Goal: Book appointment/travel/reservation

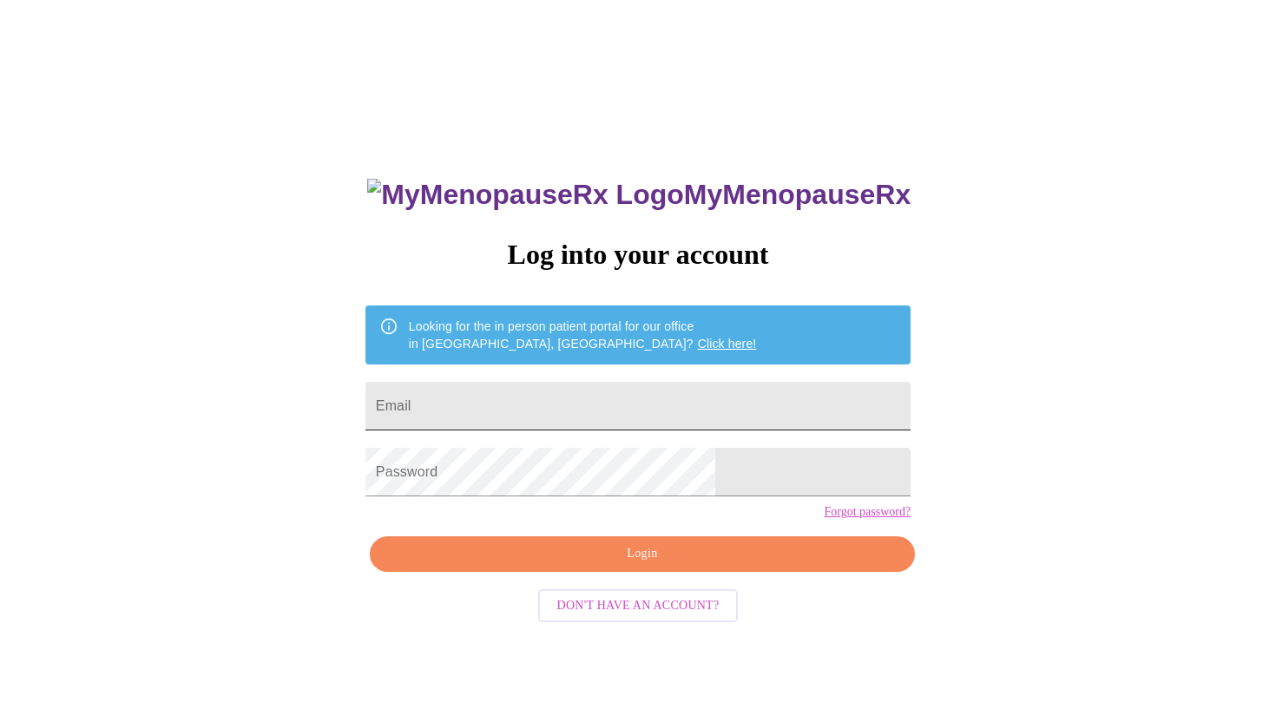
click at [619, 402] on input "Email" at bounding box center [637, 406] width 545 height 49
type input "[EMAIL_ADDRESS][DOMAIN_NAME]"
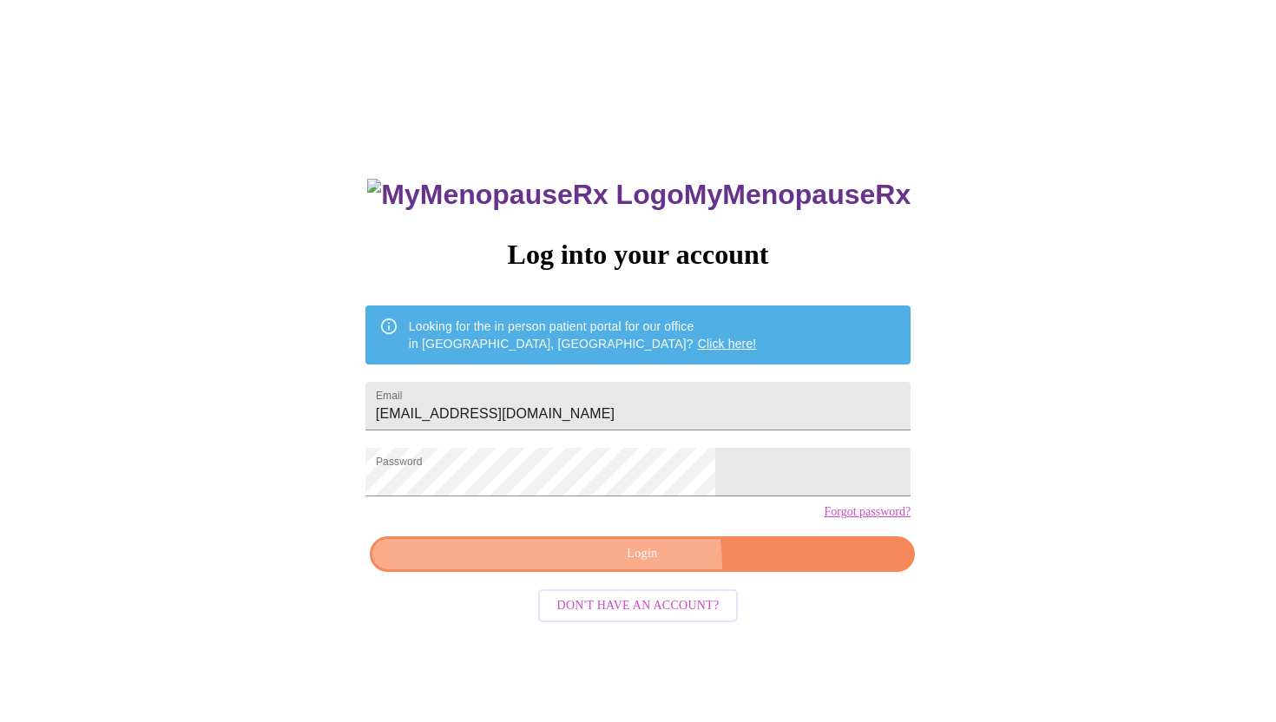
click at [609, 572] on button "Login" at bounding box center [642, 554] width 545 height 36
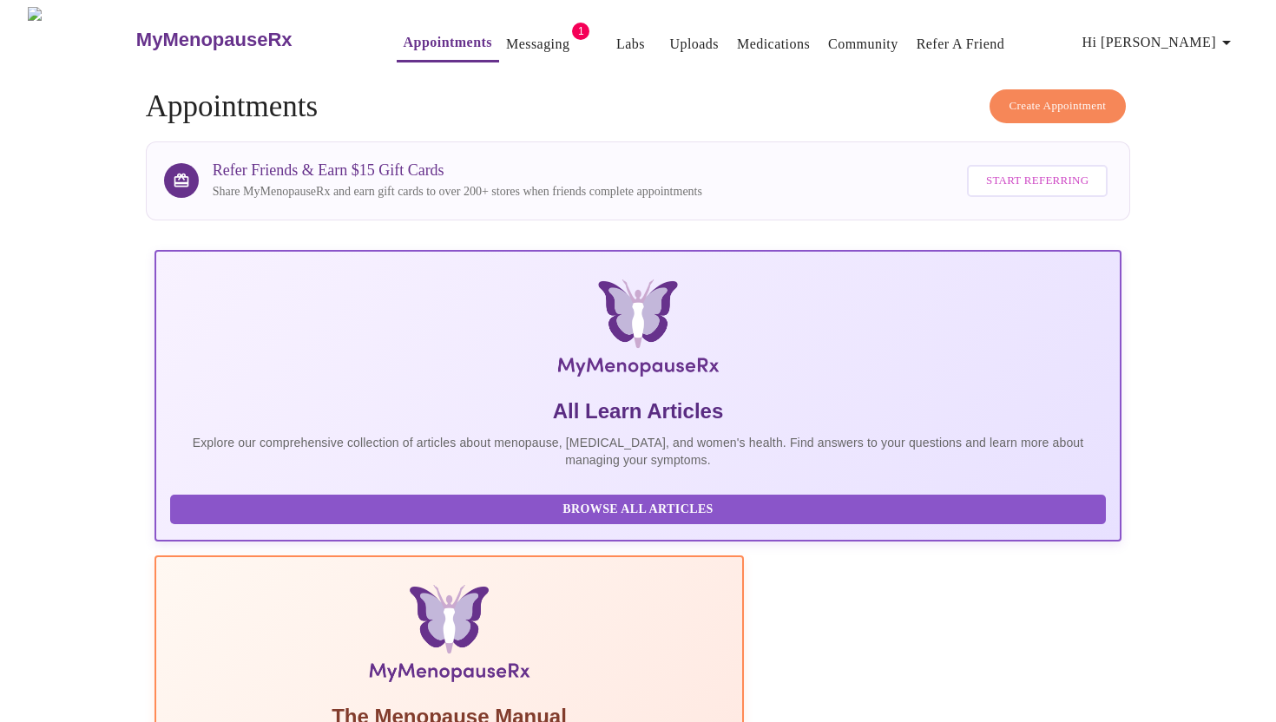
click at [508, 38] on link "Messaging" at bounding box center [537, 44] width 63 height 24
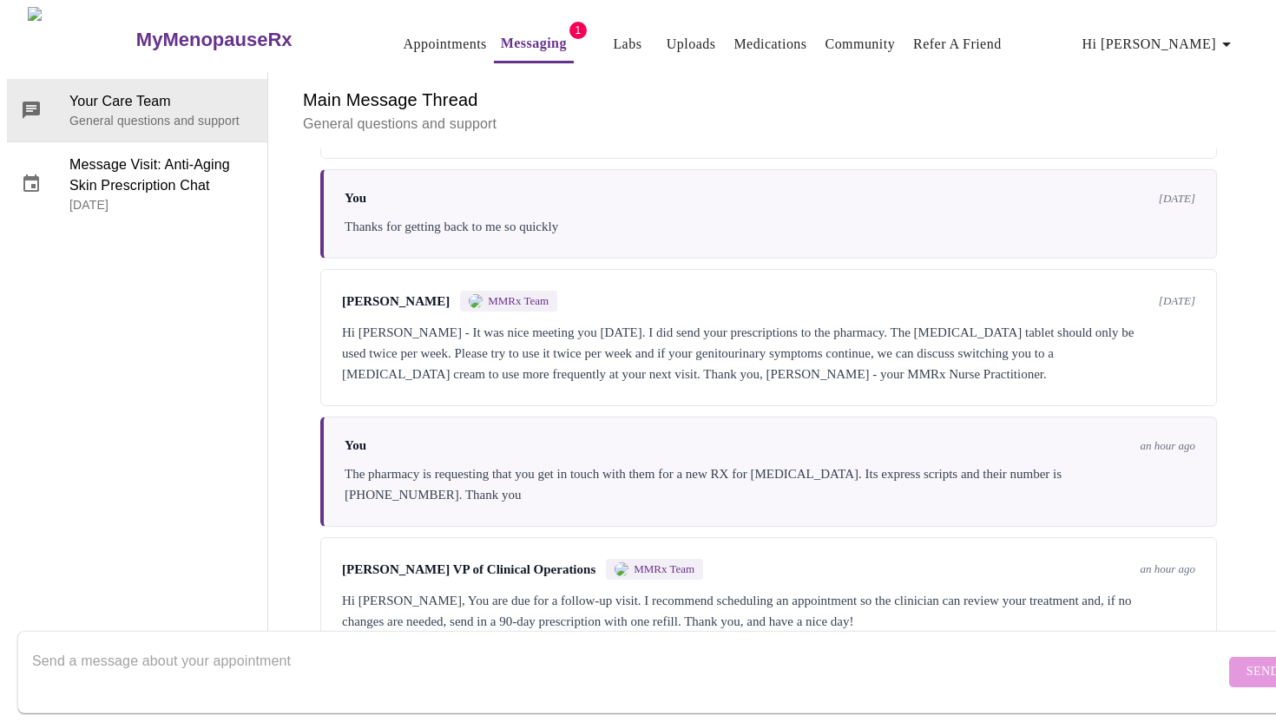
click at [404, 42] on link "Appointments" at bounding box center [445, 44] width 83 height 24
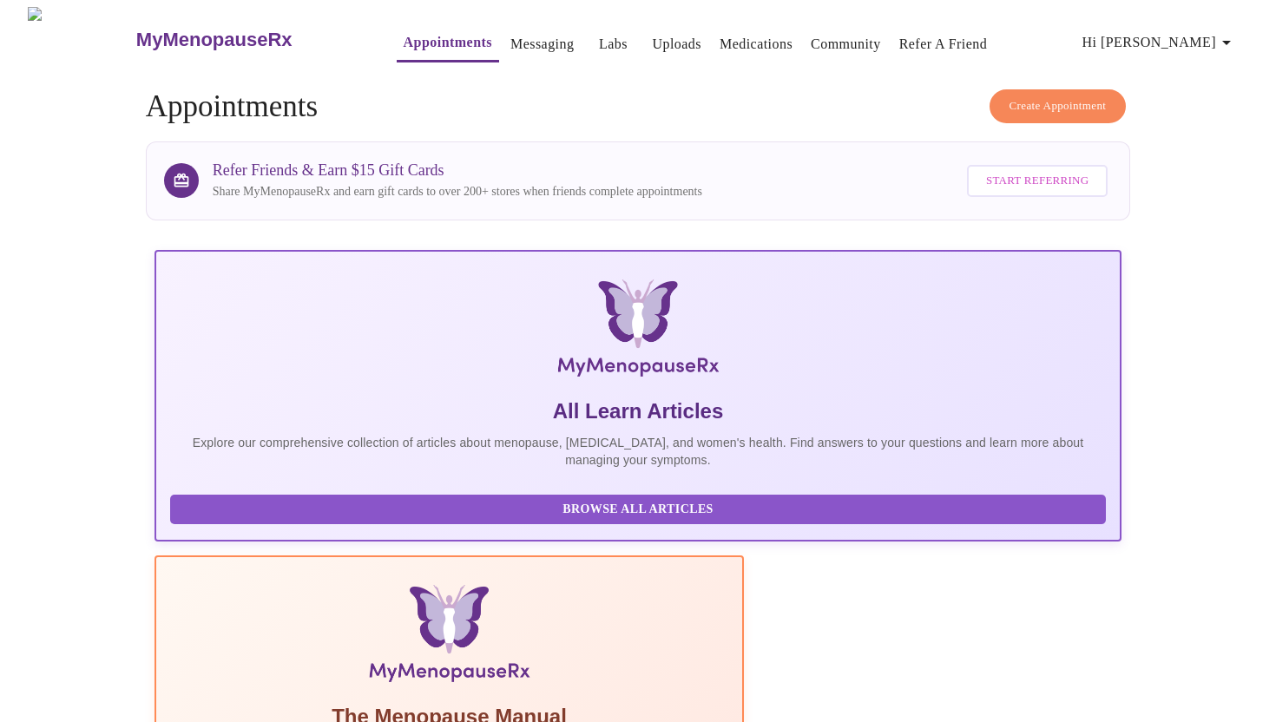
click at [996, 102] on button "Create Appointment" at bounding box center [1057, 106] width 137 height 34
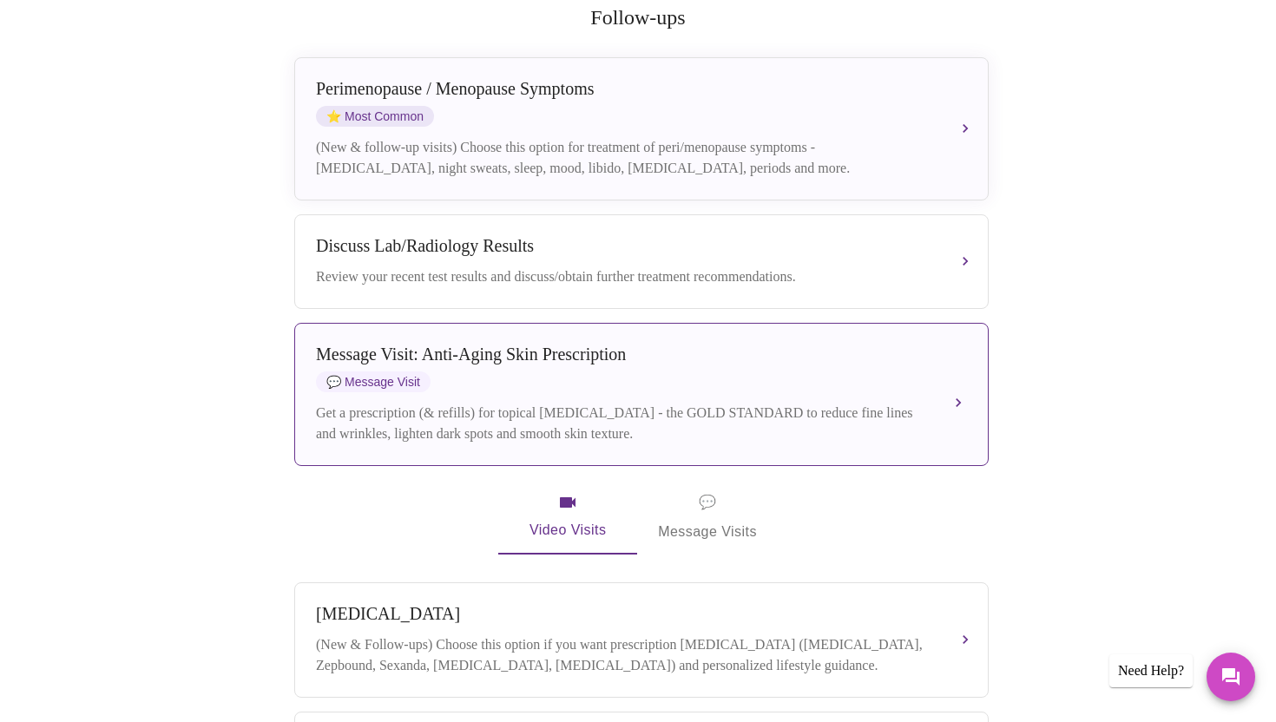
scroll to position [374, 0]
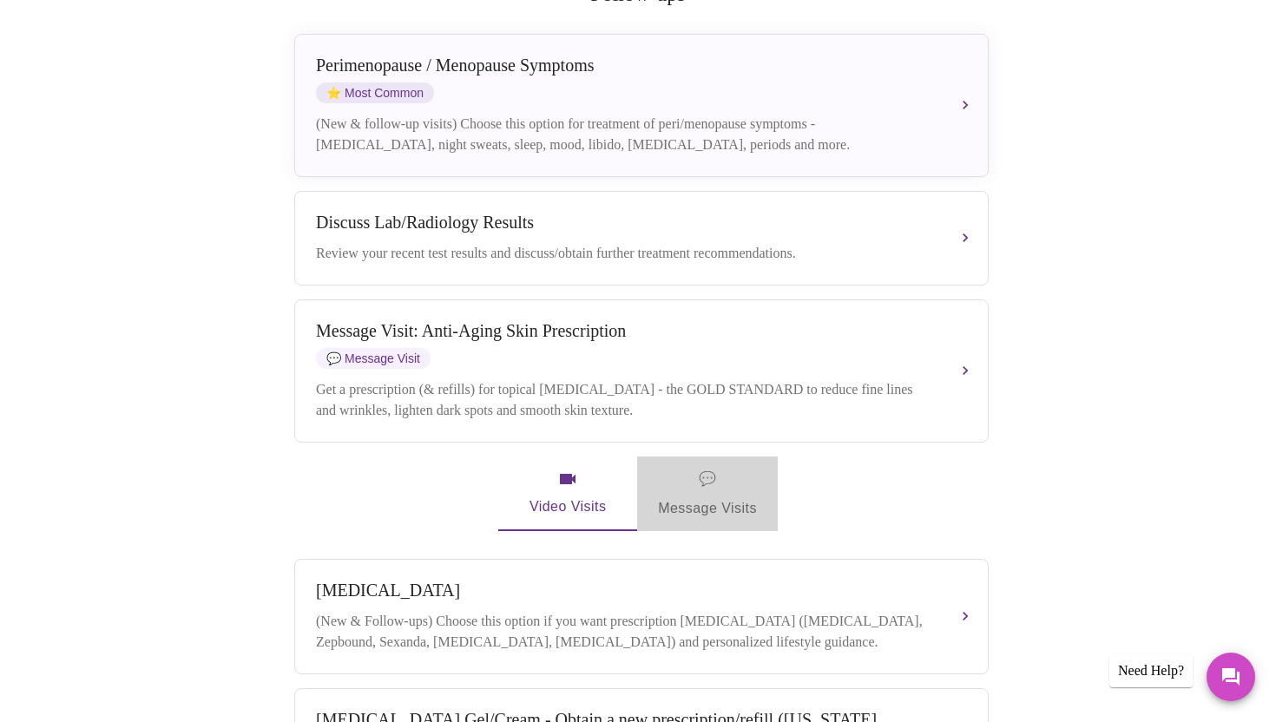
click at [699, 486] on span "💬 Message Visits" at bounding box center [707, 494] width 99 height 54
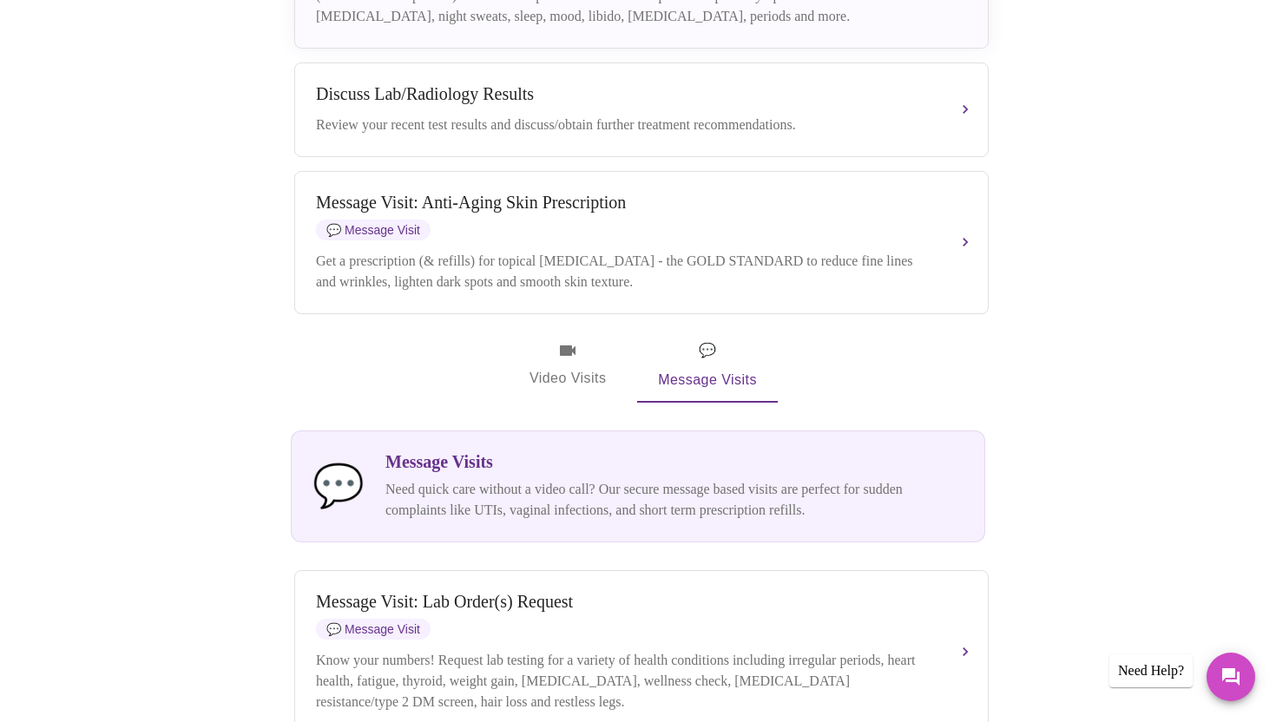
scroll to position [498, 0]
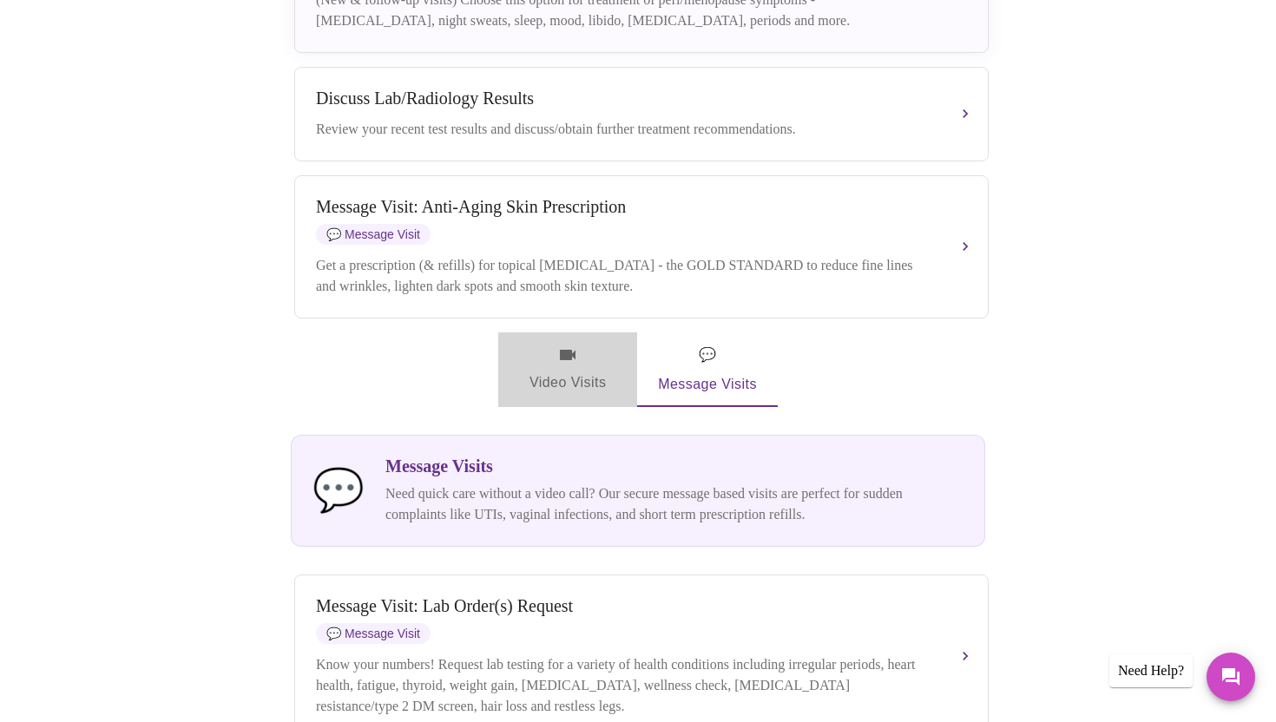
click at [568, 350] on icon "button" at bounding box center [568, 355] width 16 height 10
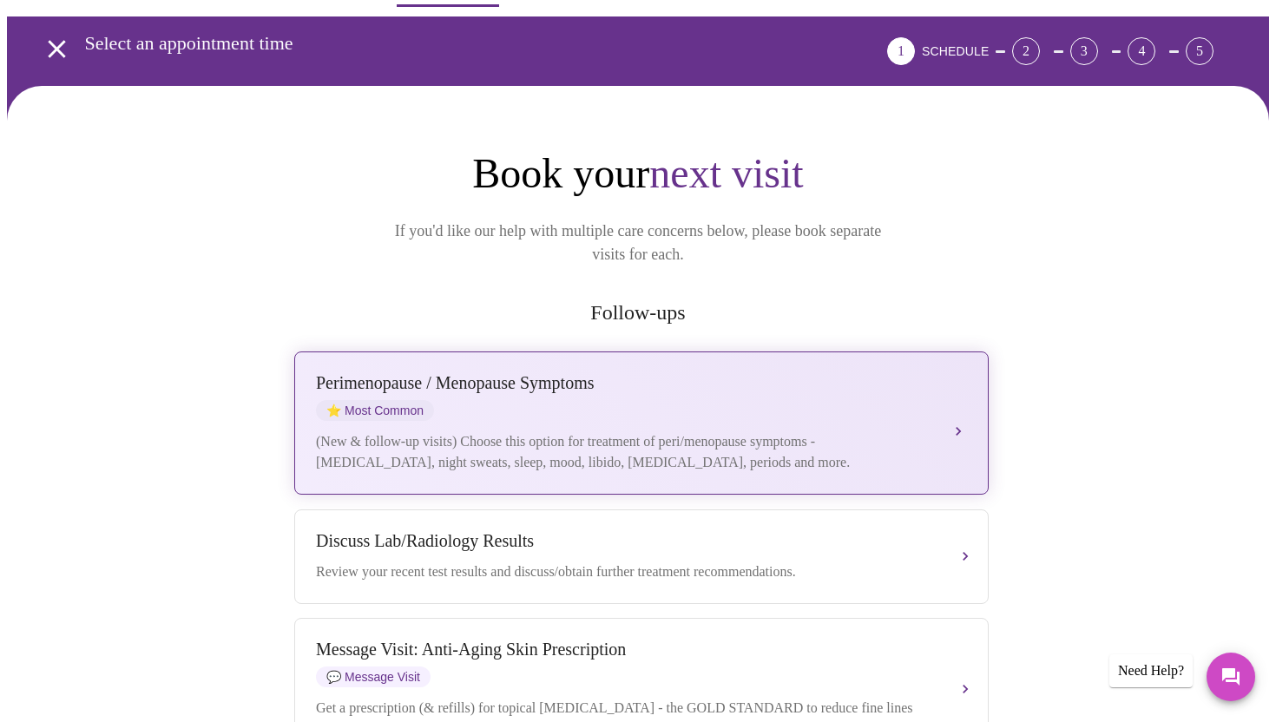
scroll to position [0, 0]
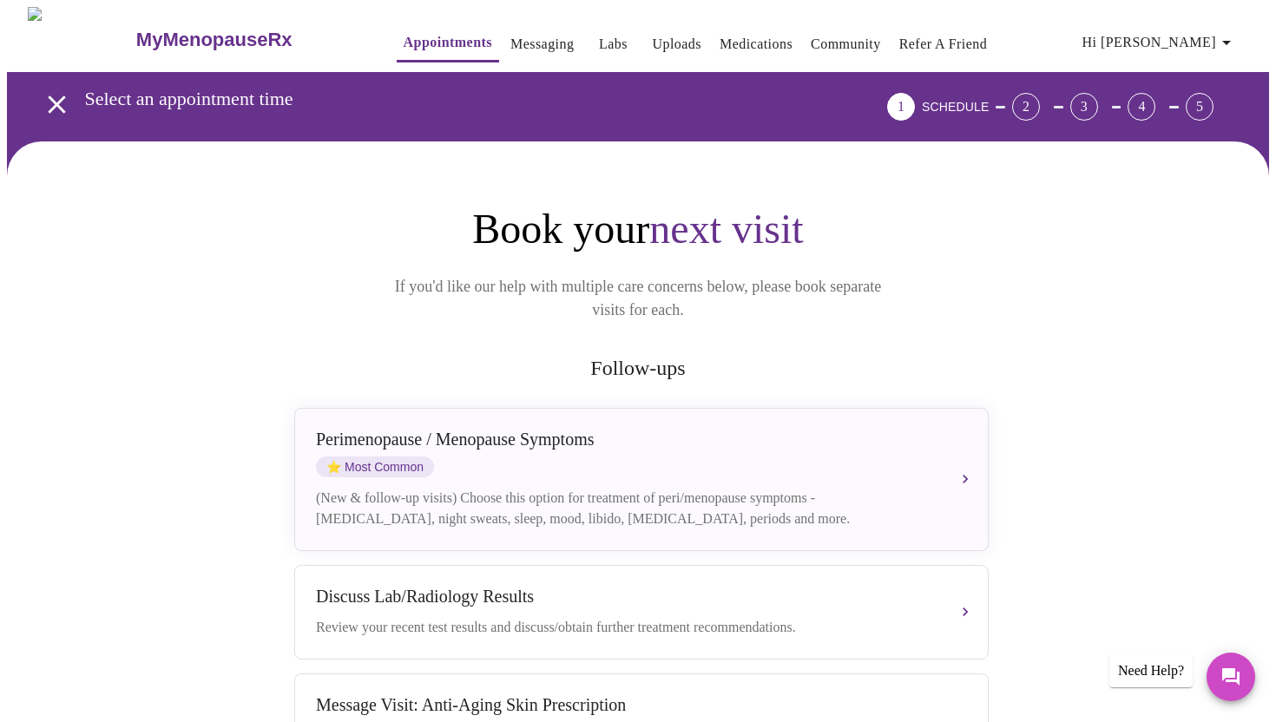
click at [1188, 46] on span "Hi [PERSON_NAME]" at bounding box center [1159, 42] width 154 height 24
click at [1180, 70] on li "Billing" at bounding box center [1192, 67] width 80 height 31
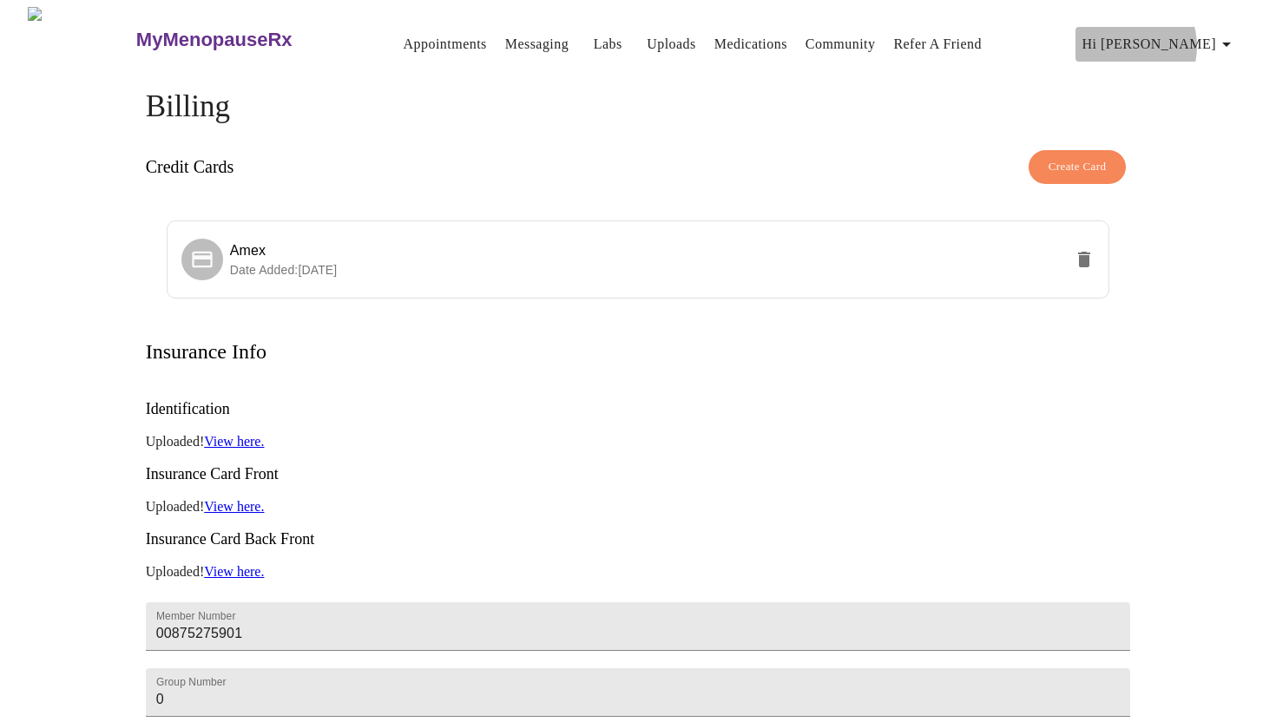
click at [1178, 39] on span "Hi [PERSON_NAME]" at bounding box center [1159, 44] width 154 height 24
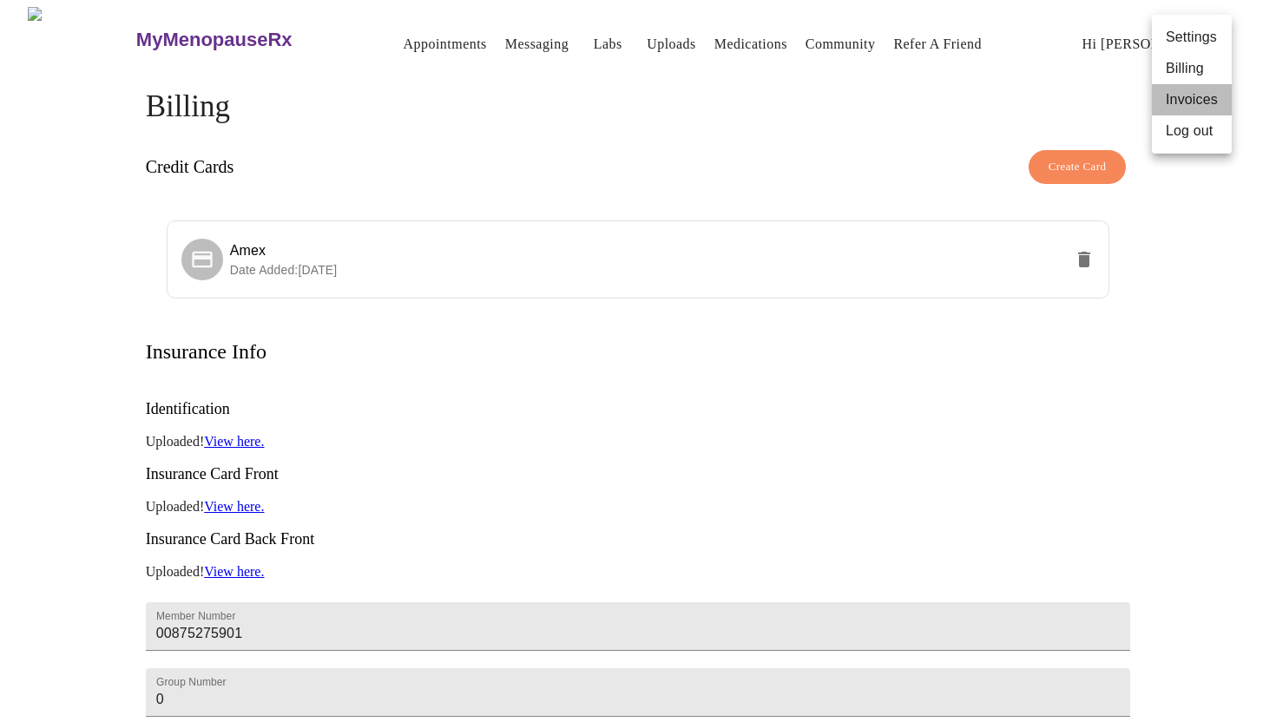
click at [1174, 89] on li "Invoices" at bounding box center [1192, 99] width 80 height 31
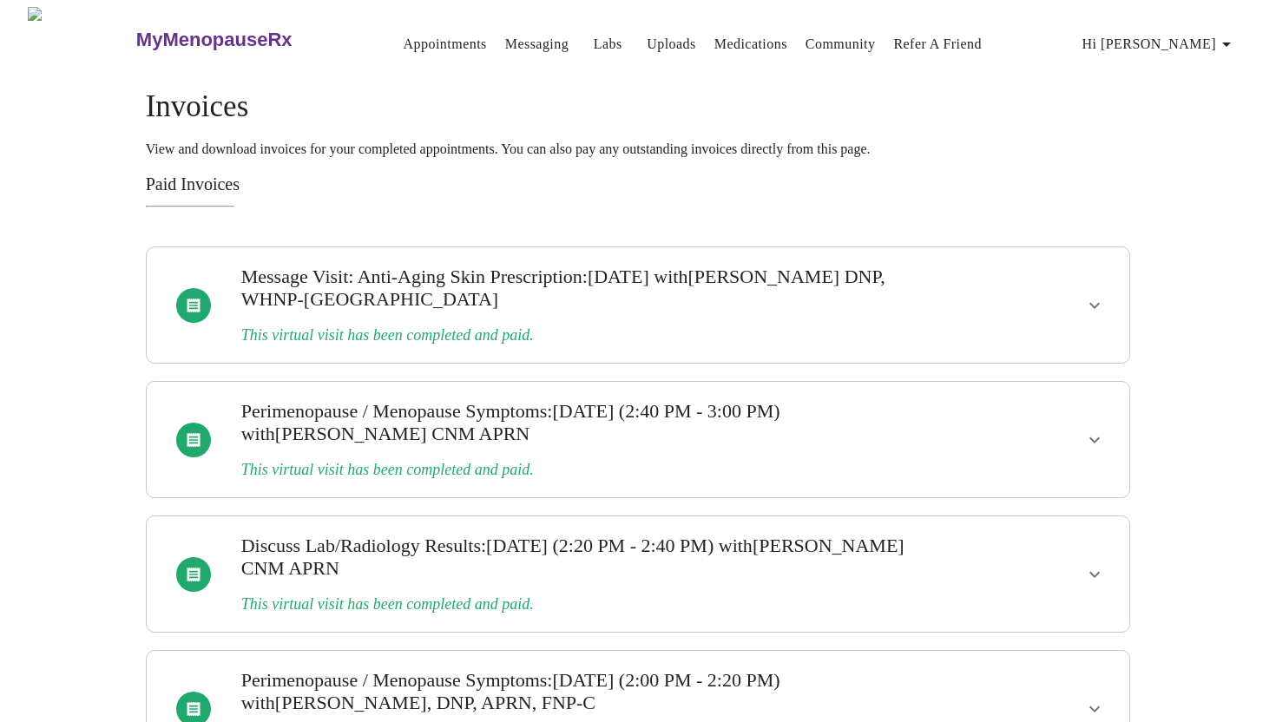
click at [404, 39] on link "Appointments" at bounding box center [445, 44] width 83 height 24
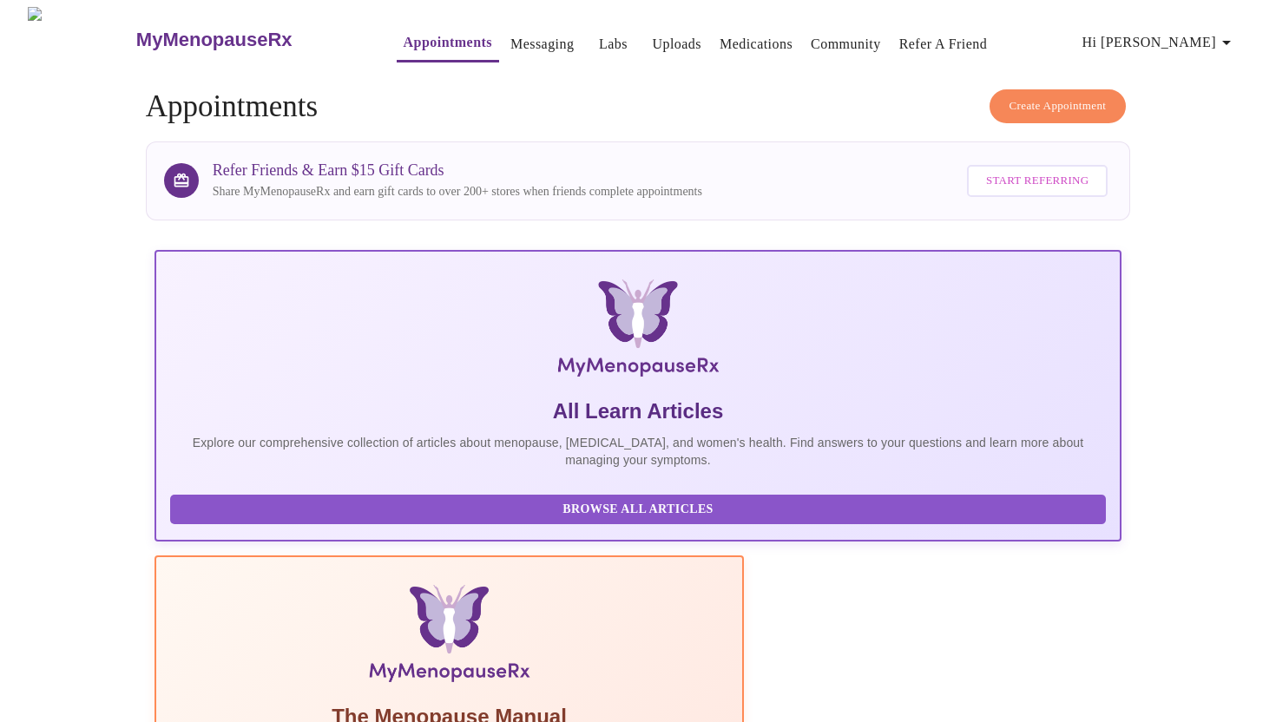
click at [1016, 96] on span "Create Appointment" at bounding box center [1057, 106] width 97 height 20
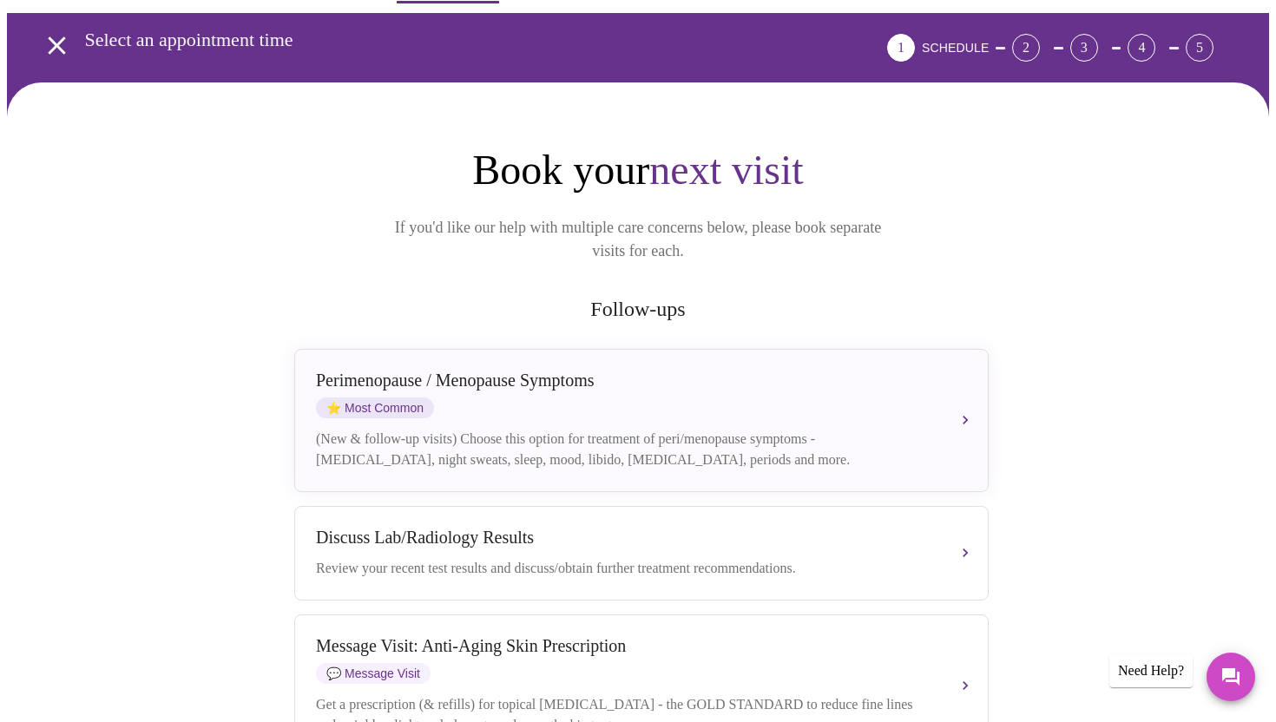
scroll to position [135, 0]
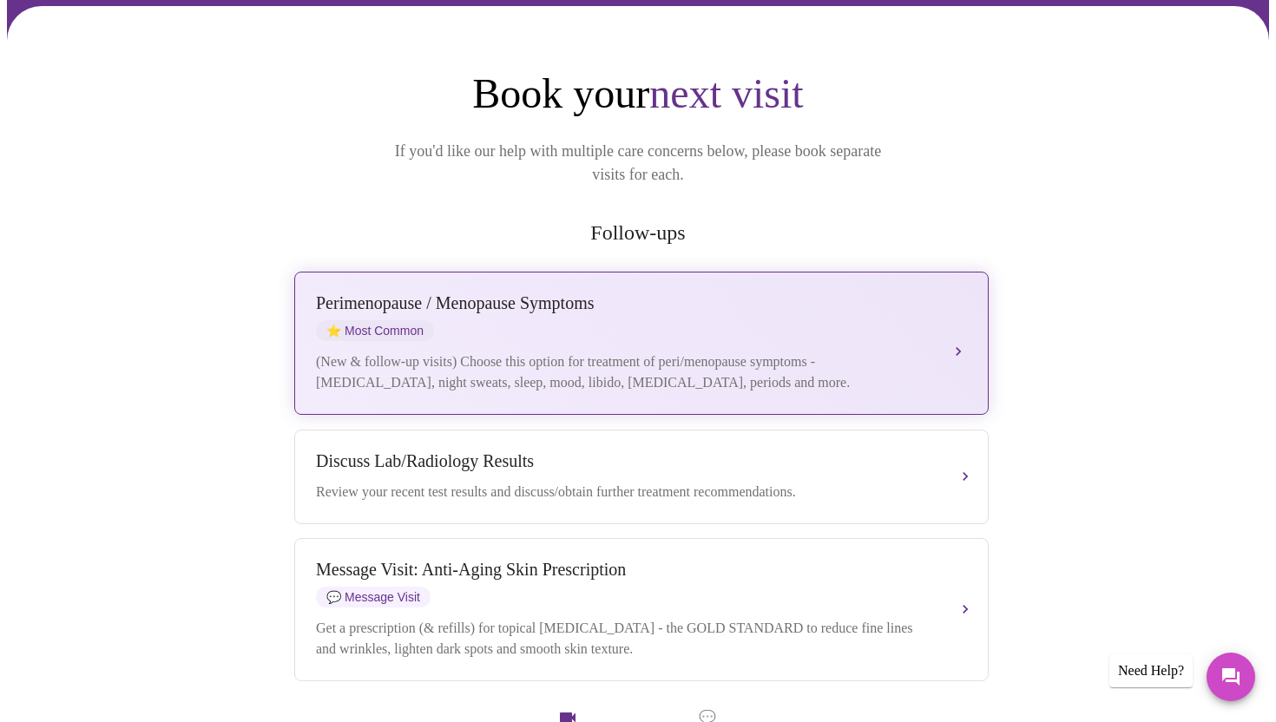
click at [648, 295] on div "[MEDICAL_DATA] / Menopause Symptoms ⭐ Most Common" at bounding box center [624, 317] width 616 height 48
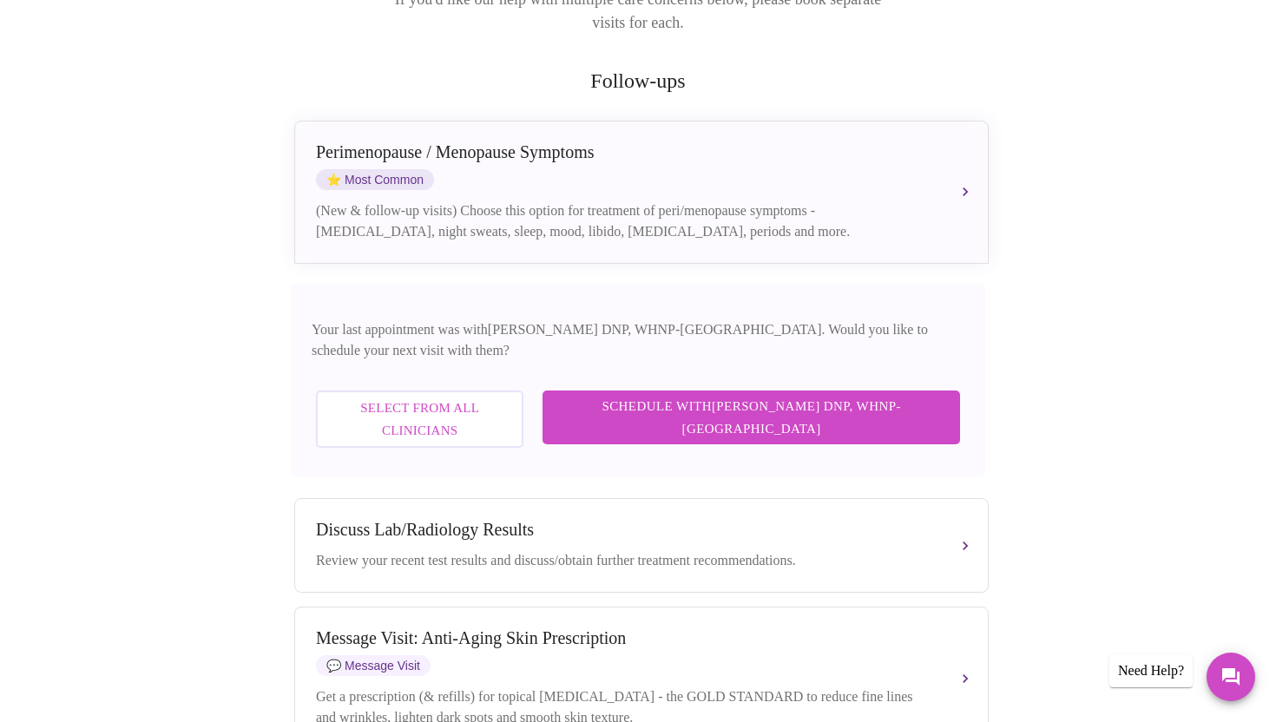
scroll to position [268, 0]
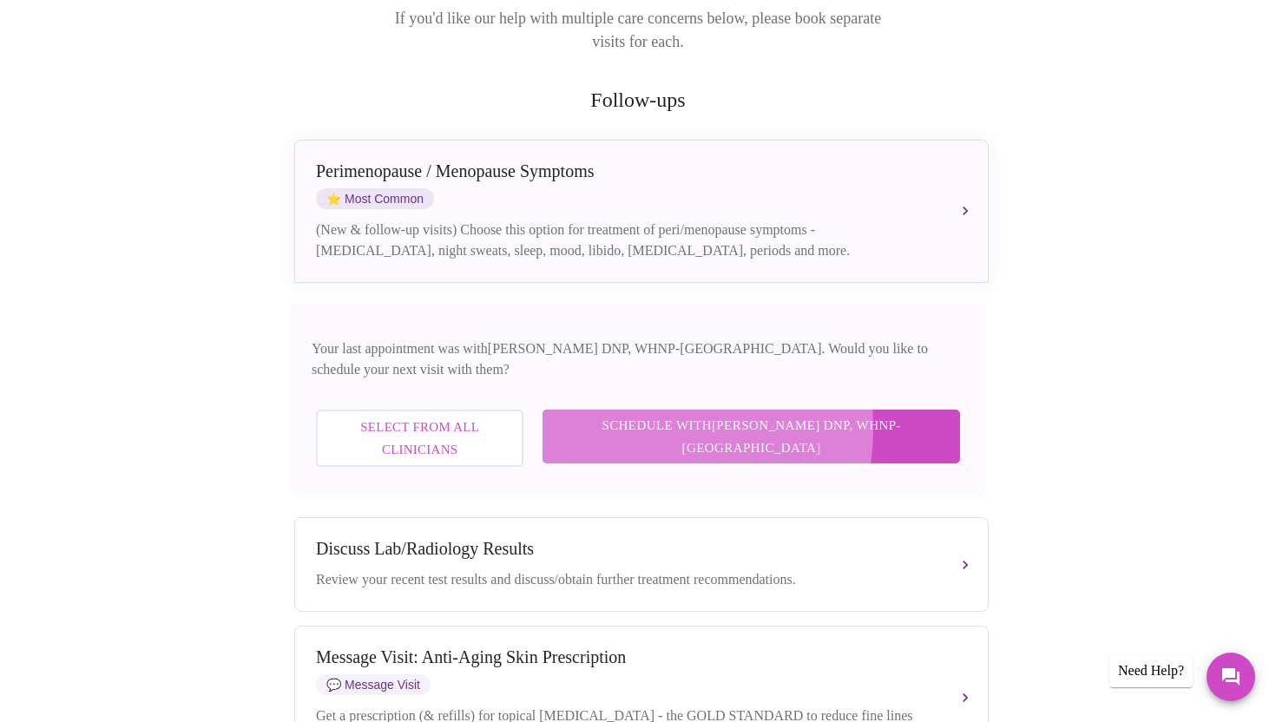
click at [705, 414] on span "Schedule with [PERSON_NAME] DNP, WHNP-BC" at bounding box center [751, 437] width 383 height 46
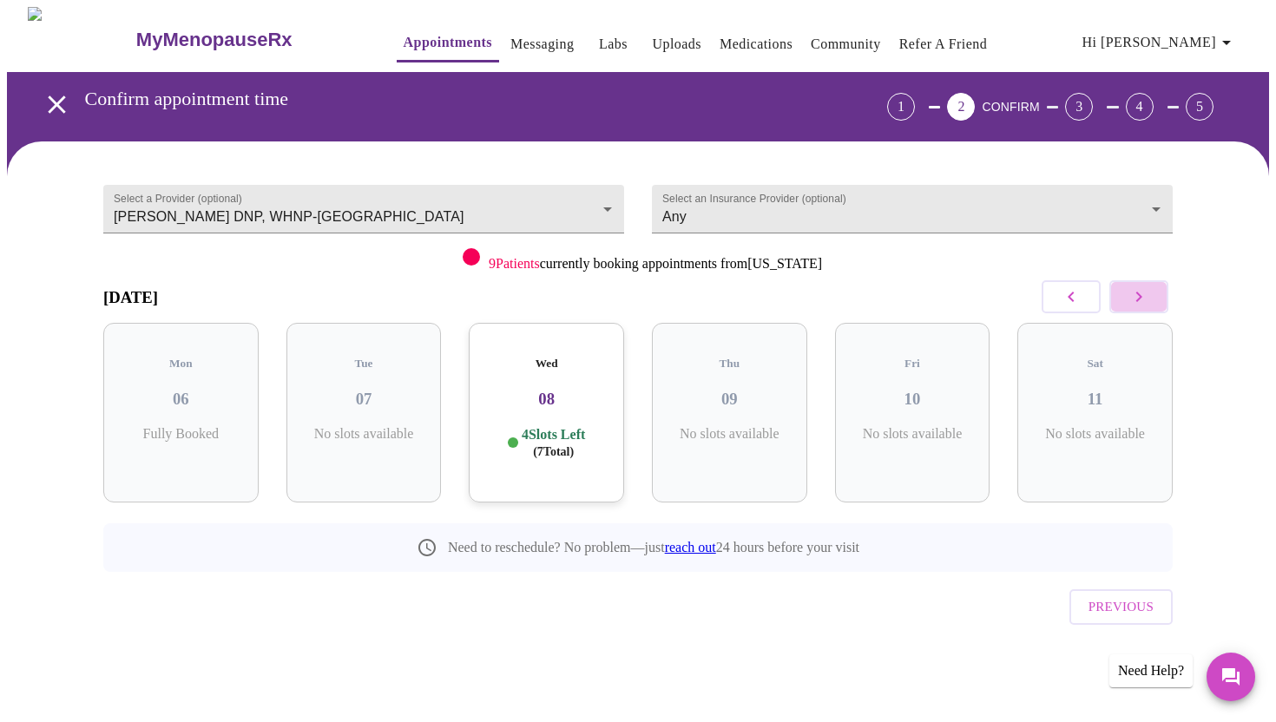
click at [1141, 299] on icon "button" at bounding box center [1138, 296] width 21 height 21
click at [1061, 303] on icon "button" at bounding box center [1070, 296] width 21 height 21
click at [745, 390] on h3 "08" at bounding box center [730, 399] width 128 height 19
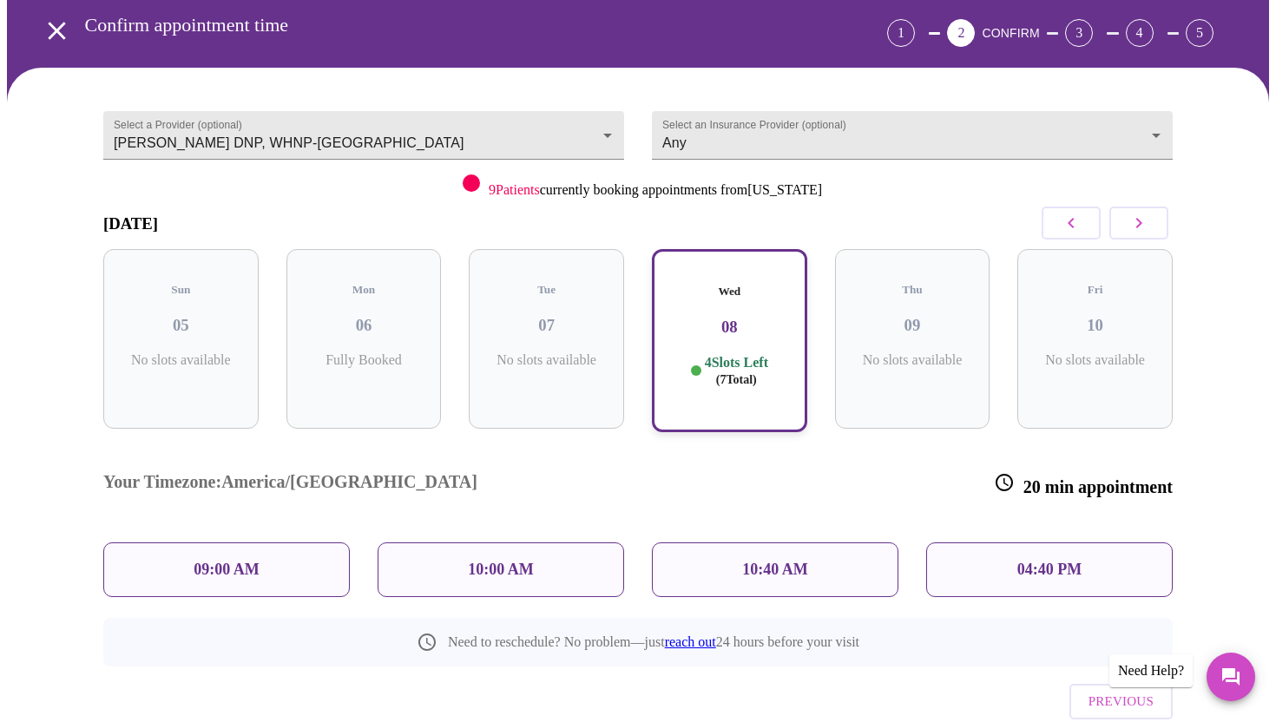
scroll to position [78, 0]
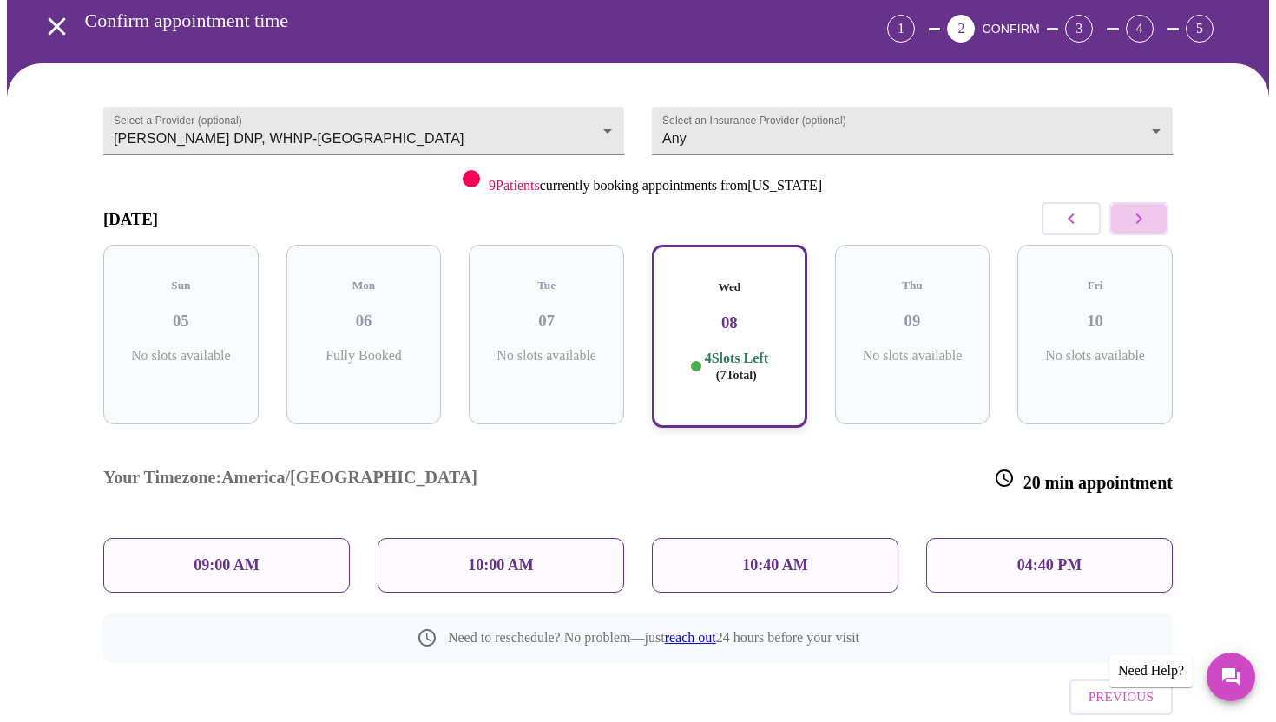
click at [1134, 214] on icon "button" at bounding box center [1138, 218] width 21 height 21
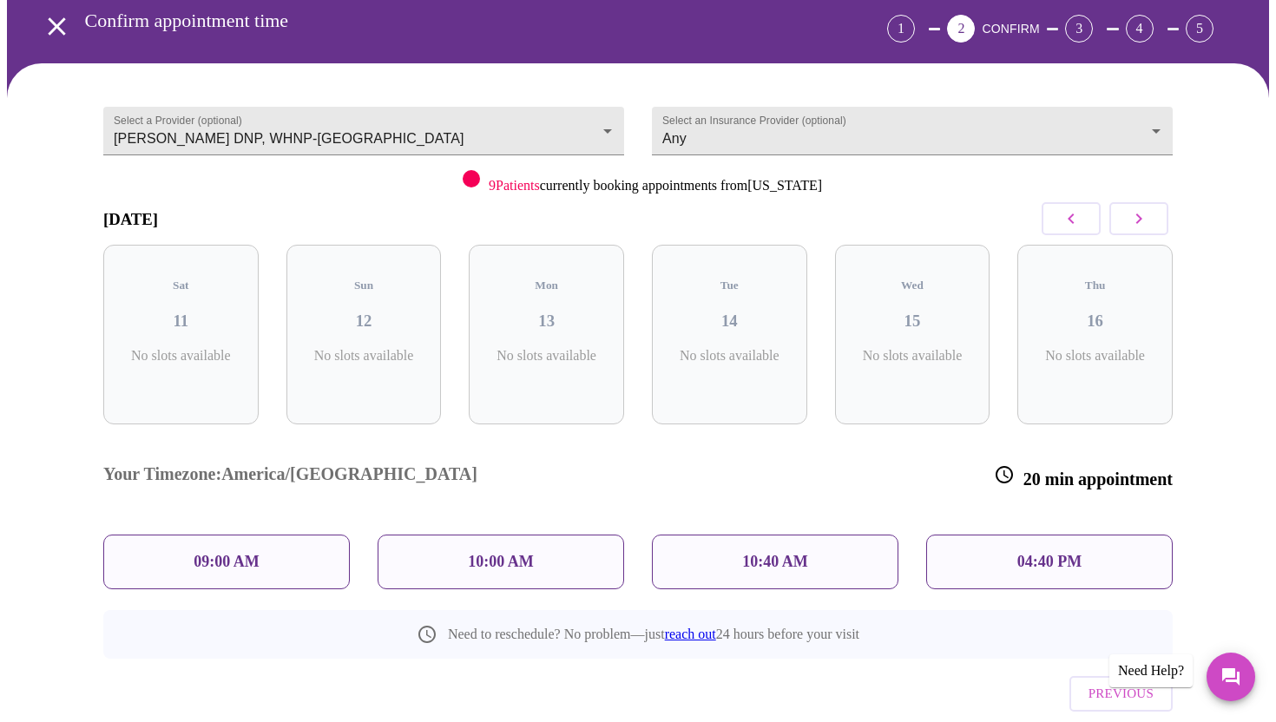
scroll to position [0, 0]
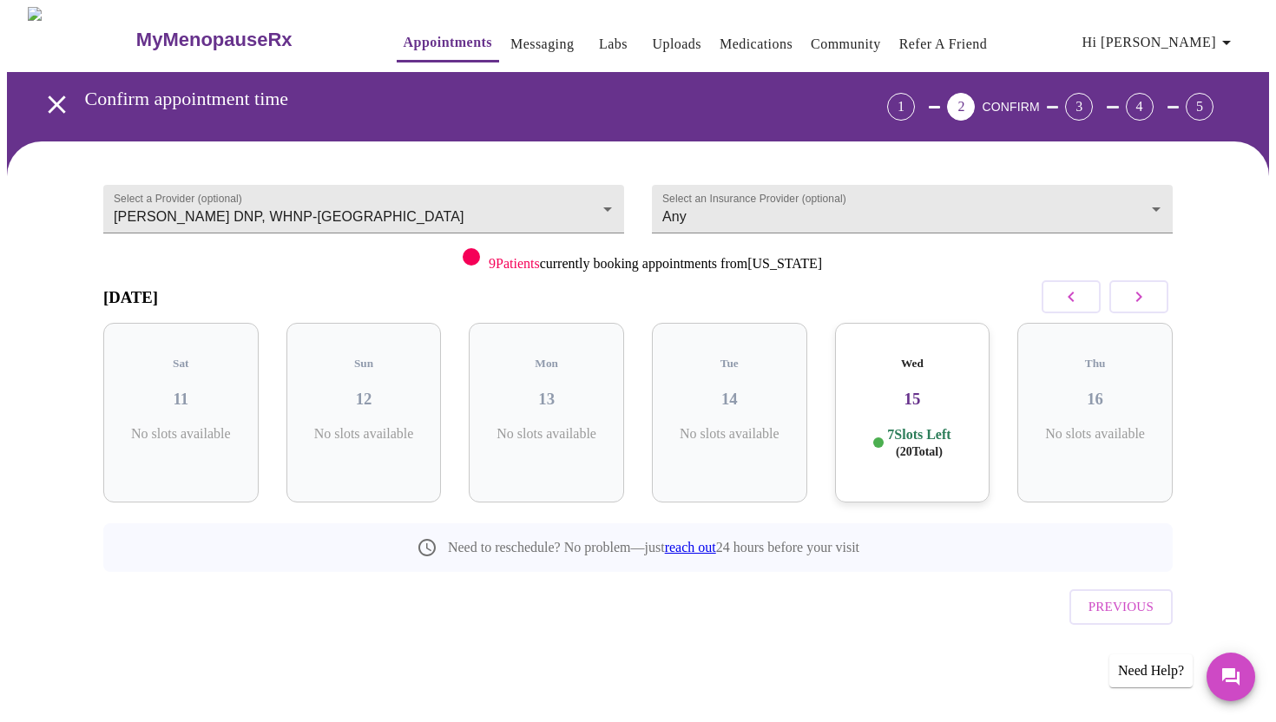
click at [886, 390] on h3 "15" at bounding box center [913, 399] width 128 height 19
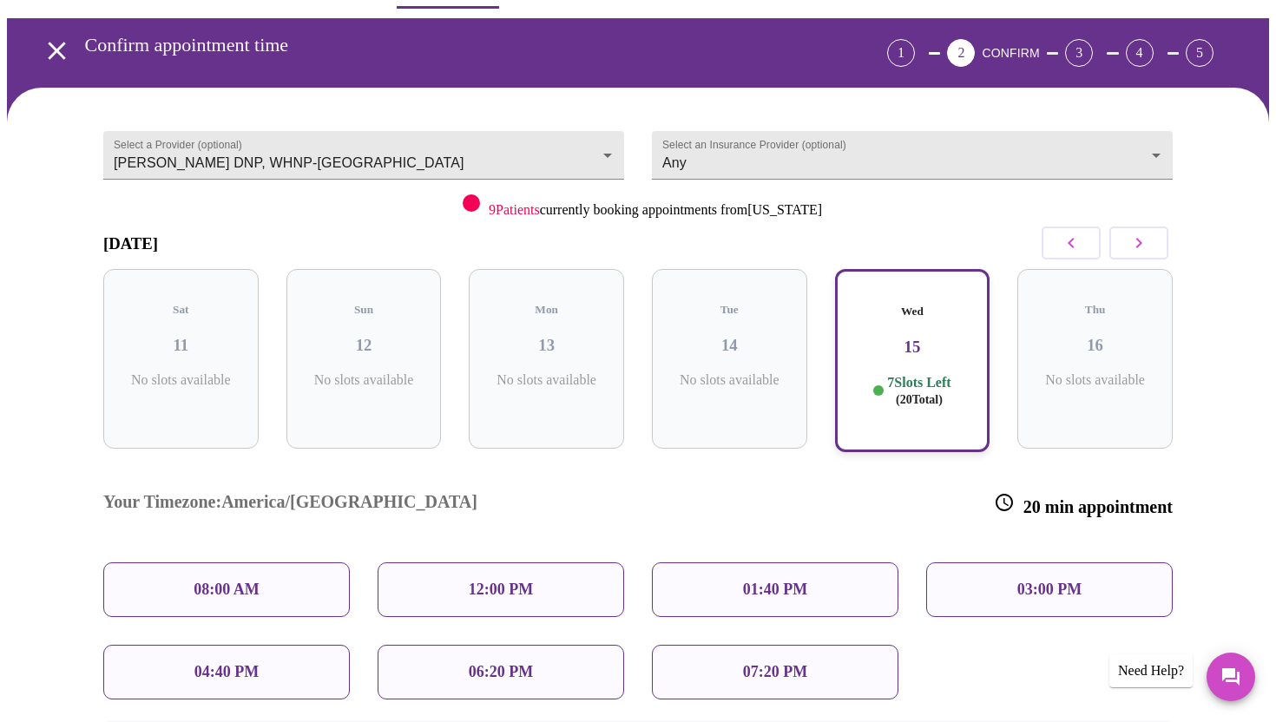
scroll to position [61, 0]
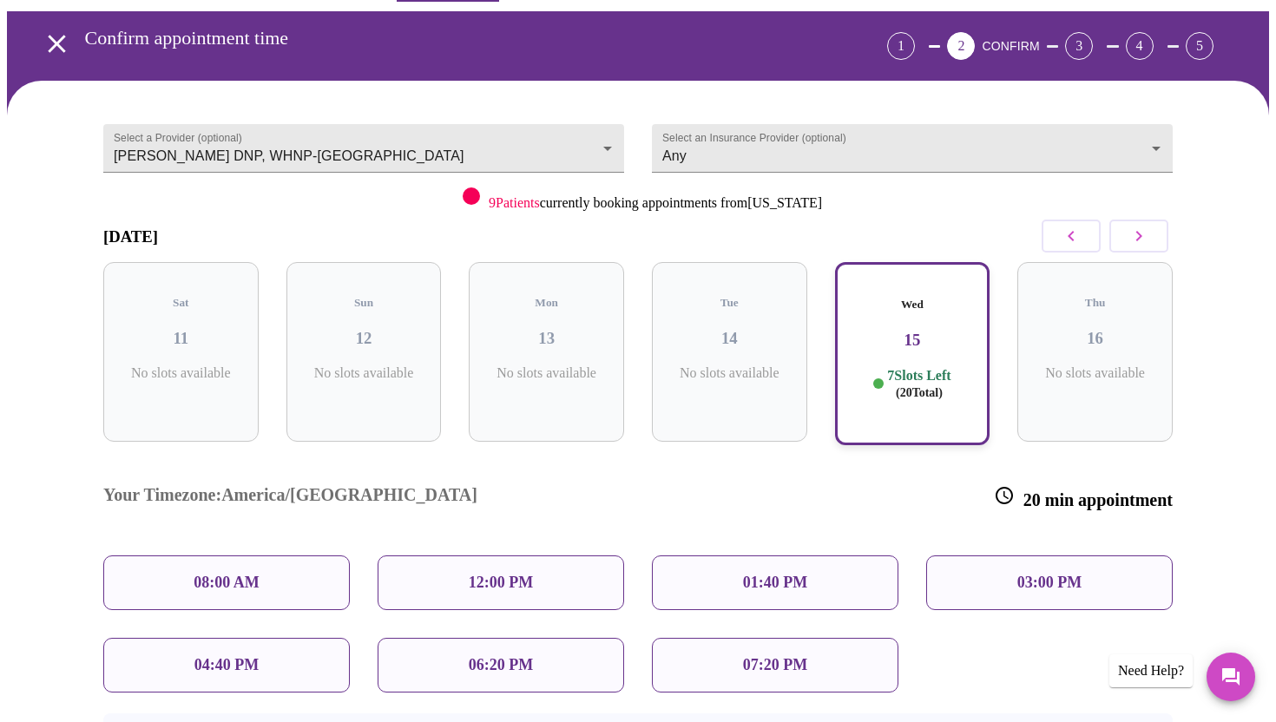
click at [450, 555] on div "12:00 PM" at bounding box center [500, 582] width 246 height 55
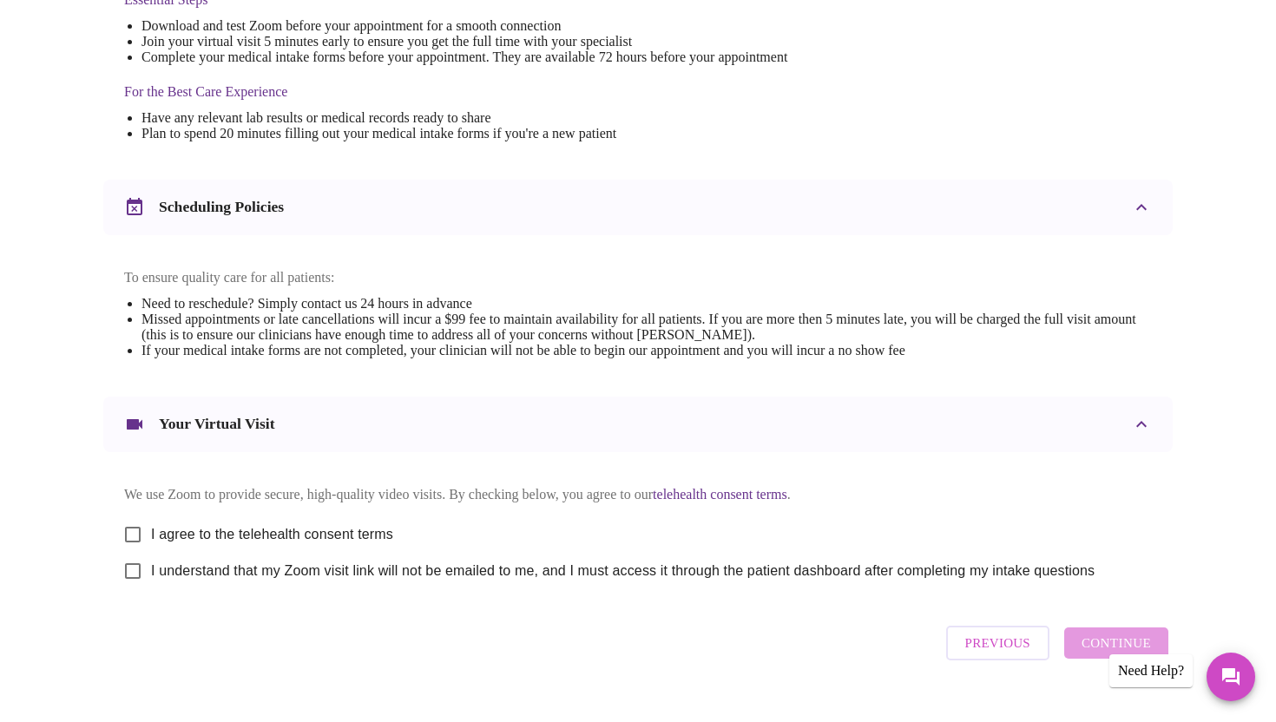
scroll to position [503, 0]
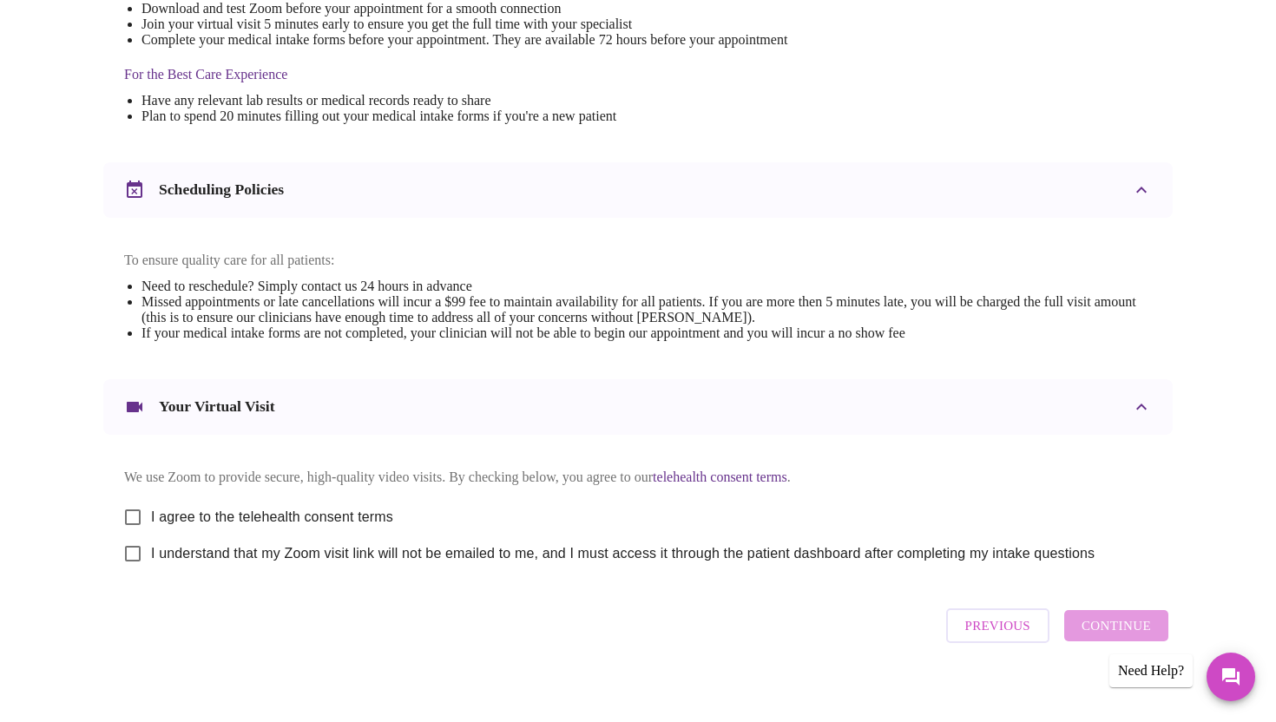
click at [133, 522] on input "I agree to the telehealth consent terms" at bounding box center [133, 517] width 36 height 36
checkbox input "true"
click at [131, 572] on input "I understand that my Zoom visit link will not be emailed to me, and I must acce…" at bounding box center [133, 553] width 36 height 36
checkbox input "true"
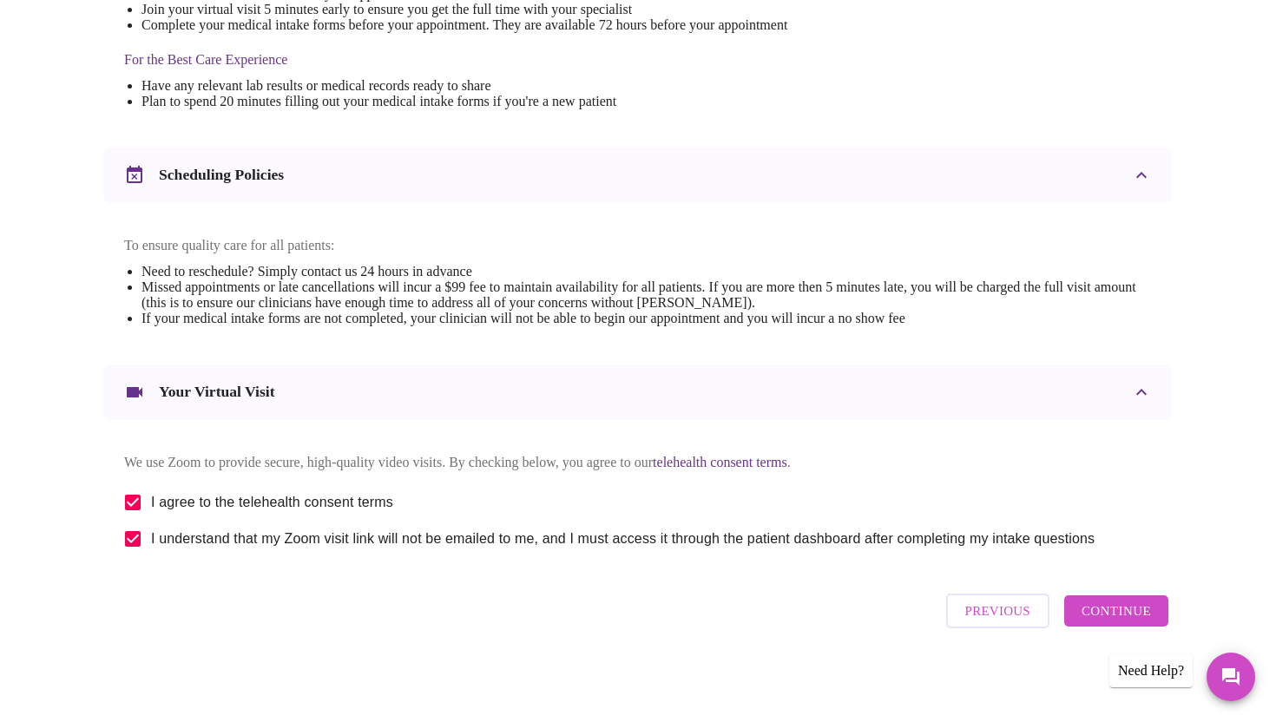
scroll to position [535, 0]
click at [1090, 619] on span "Continue" at bounding box center [1115, 611] width 69 height 23
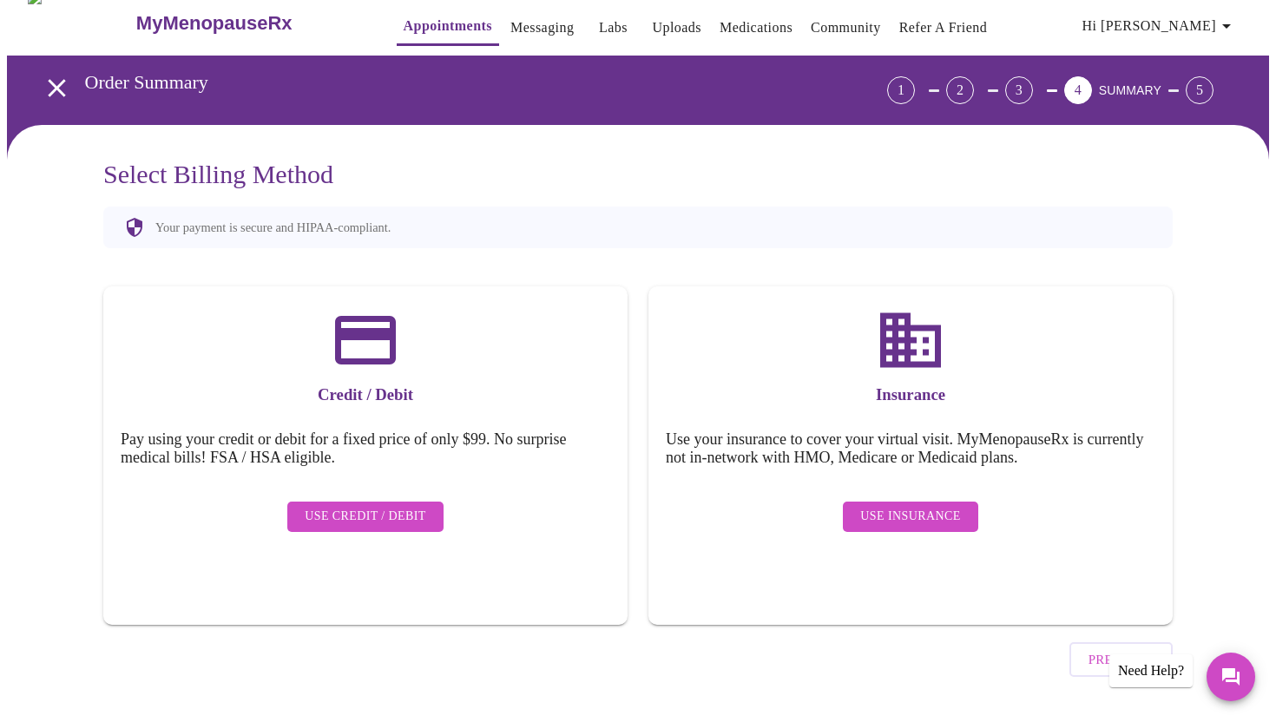
click at [885, 506] on span "Use Insurance" at bounding box center [910, 517] width 100 height 22
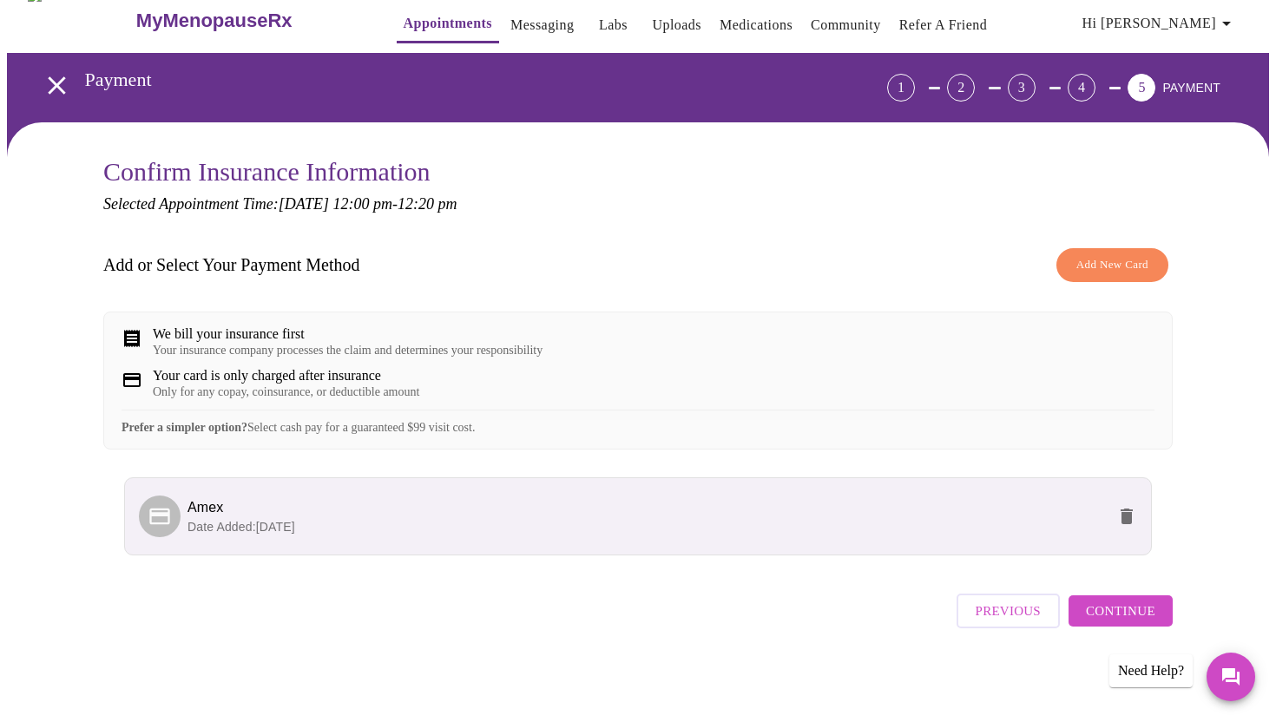
scroll to position [31, 0]
click at [1115, 616] on span "Continue" at bounding box center [1120, 611] width 69 height 23
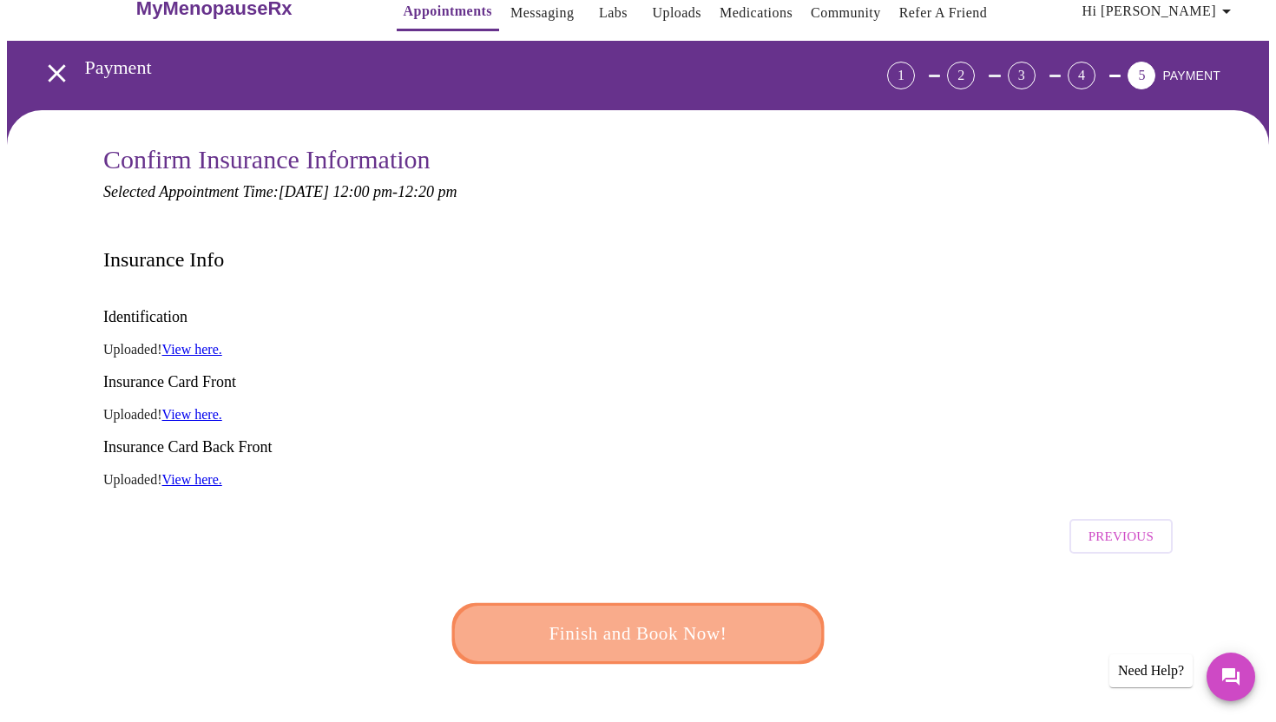
click at [728, 617] on span "Finish and Book Now!" at bounding box center [637, 634] width 335 height 34
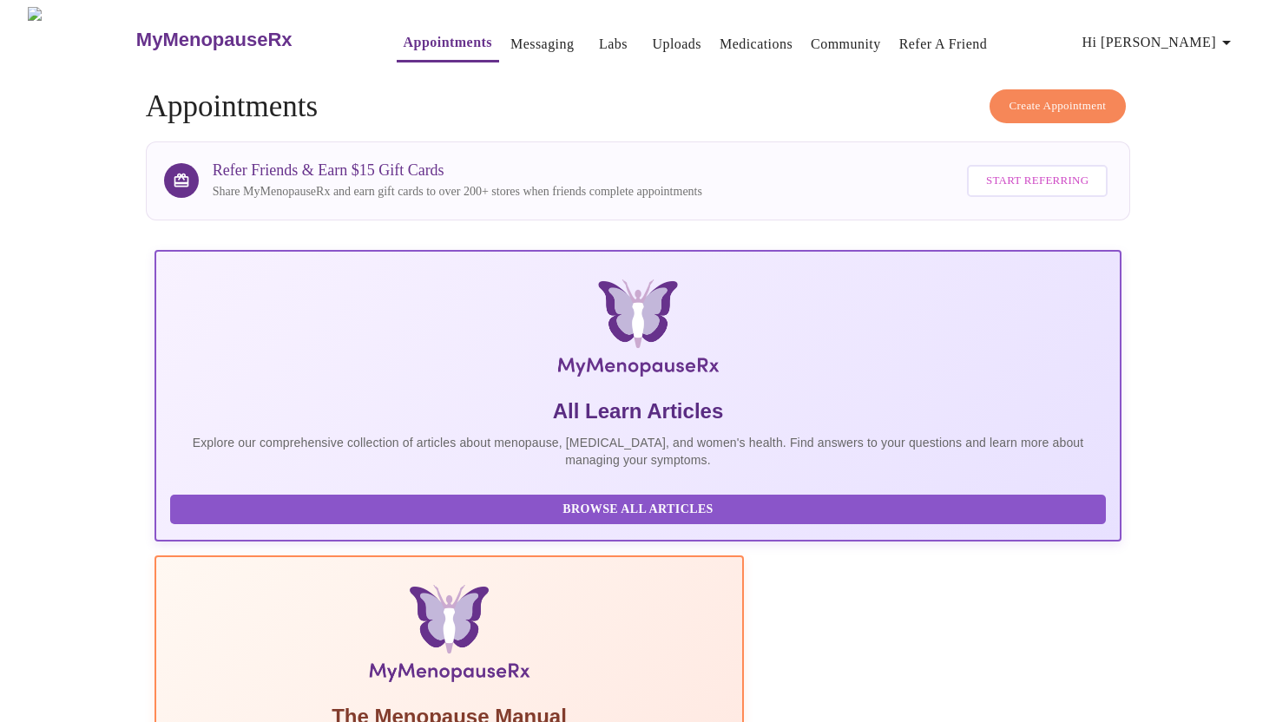
click at [1170, 35] on span "Hi [PERSON_NAME]" at bounding box center [1159, 42] width 154 height 24
click at [1176, 135] on li "Log out" at bounding box center [1192, 130] width 80 height 31
